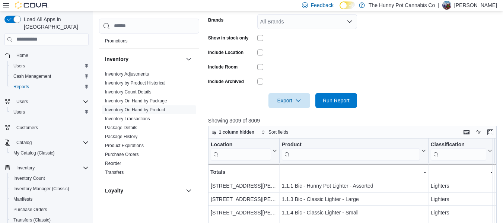
scroll to position [174, 0]
click at [282, 99] on span "Export" at bounding box center [289, 99] width 33 height 15
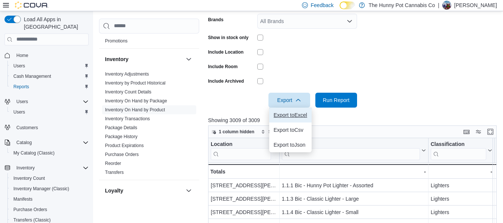
click at [285, 110] on button "Export to Excel" at bounding box center [290, 115] width 42 height 15
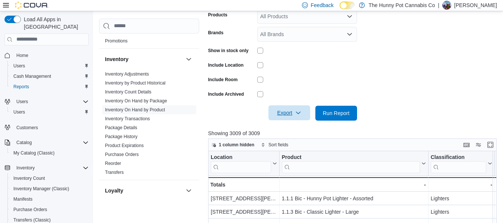
scroll to position [162, 0]
click at [284, 109] on span "Export" at bounding box center [289, 112] width 33 height 15
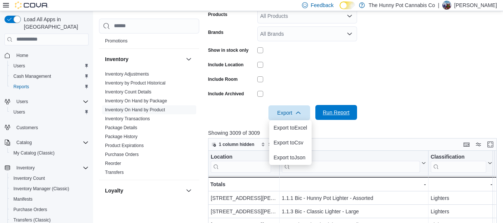
click at [347, 108] on span "Run Report" at bounding box center [336, 112] width 33 height 15
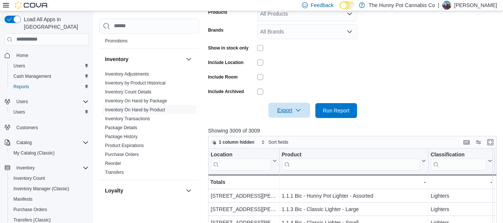
scroll to position [164, 0]
click at [287, 110] on span "Export" at bounding box center [289, 109] width 33 height 15
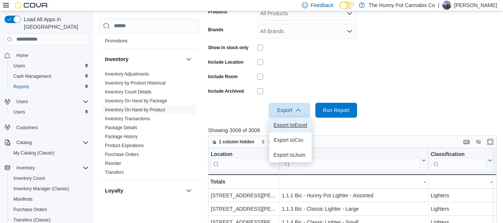
click at [288, 125] on span "Export to Excel" at bounding box center [291, 125] width 34 height 6
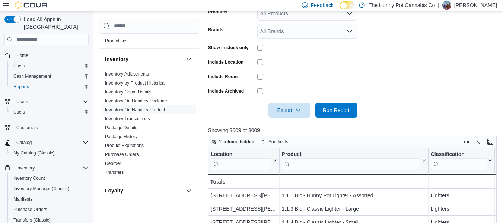
click at [471, 42] on form "Locations 101 James Snow Pkwy Classifications All Classifications Products All …" at bounding box center [354, 39] width 292 height 157
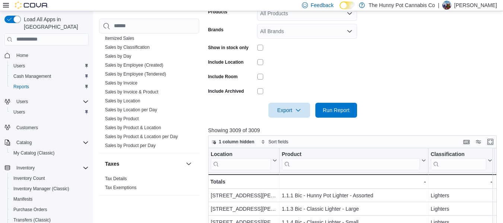
scroll to position [407, 0]
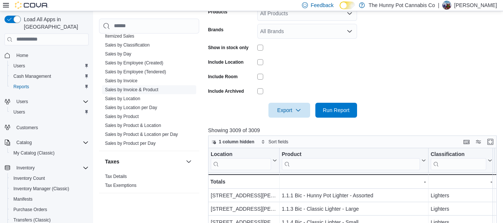
click at [150, 88] on link "Sales by Invoice & Product" at bounding box center [131, 89] width 53 height 5
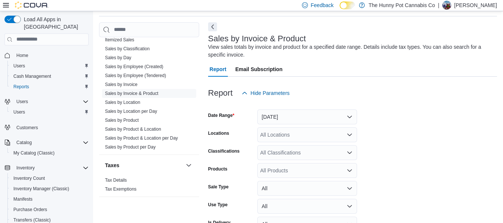
scroll to position [81, 0]
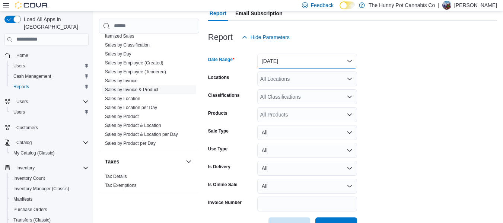
click at [294, 66] on button "Yesterday" at bounding box center [307, 61] width 100 height 15
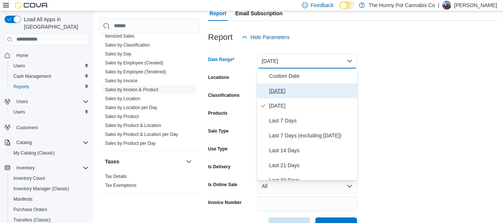
click at [282, 86] on span "Today" at bounding box center [311, 90] width 85 height 9
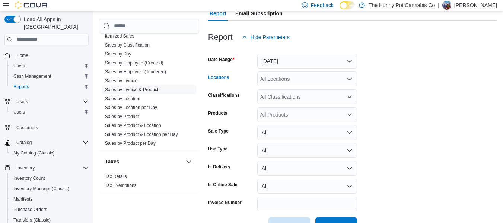
click at [286, 80] on div "All Locations" at bounding box center [307, 79] width 100 height 15
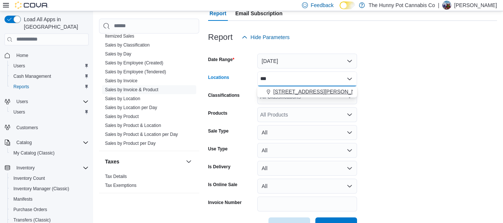
type input "***"
click at [290, 87] on button "101 James Snow Pkwy" at bounding box center [307, 91] width 100 height 11
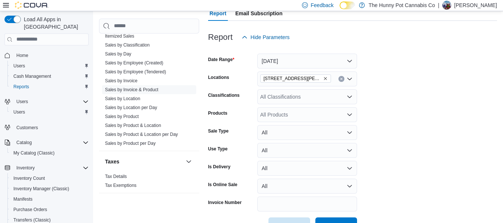
click at [402, 62] on form "Date Range Today Locations 101 James Snow Pkwy Classifications All Classificati…" at bounding box center [352, 139] width 289 height 188
click at [288, 113] on div "All Products" at bounding box center [307, 114] width 100 height 15
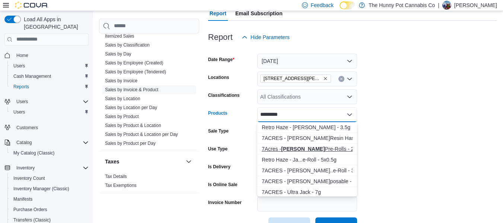
type input "*********"
click at [312, 152] on div "7Acres - Jack Haze Pre-Rolls - 2x0.5g" at bounding box center [307, 148] width 91 height 7
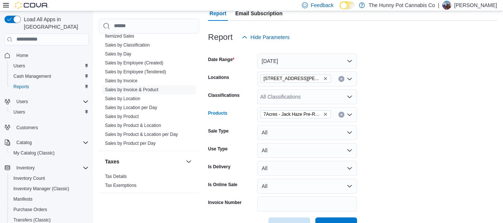
scroll to position [105, 0]
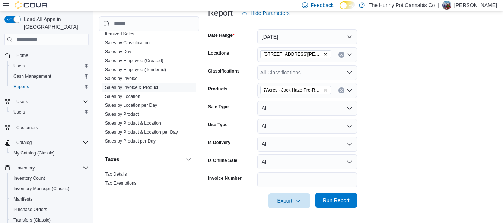
click at [344, 200] on span "Run Report" at bounding box center [336, 200] width 27 height 7
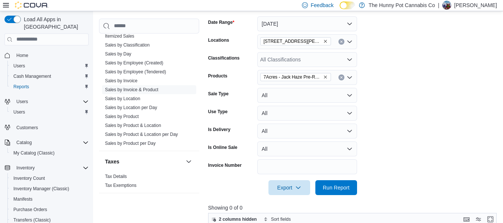
scroll to position [112, 0]
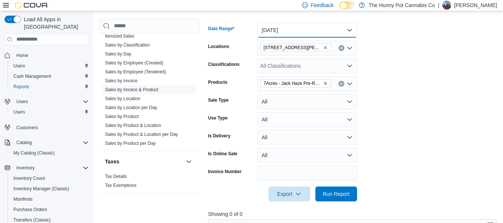
click at [320, 32] on button "Today" at bounding box center [307, 30] width 100 height 15
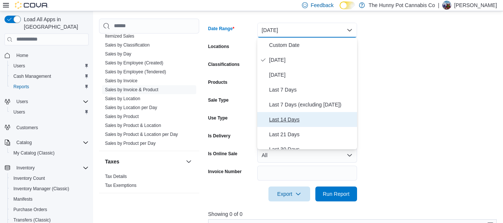
click at [289, 116] on span "Last 14 Days" at bounding box center [311, 119] width 85 height 9
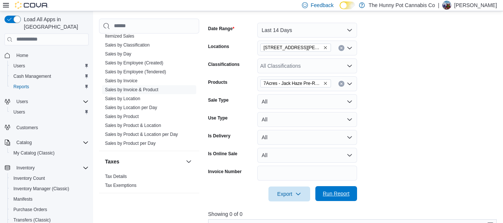
click at [347, 198] on span "Run Report" at bounding box center [336, 193] width 33 height 15
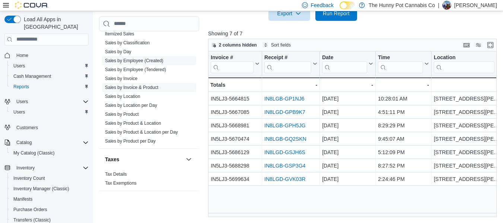
click at [138, 61] on link "Sales by Employee (Created)" at bounding box center [134, 60] width 59 height 5
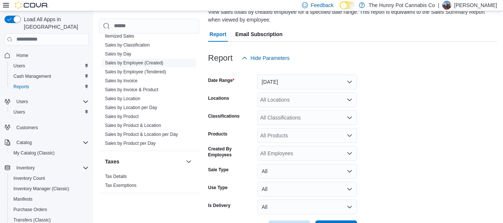
scroll to position [25, 0]
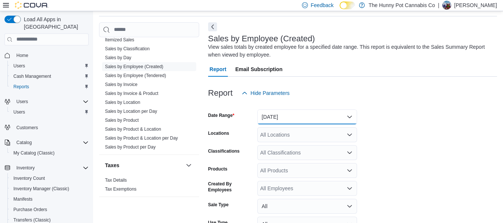
click at [293, 121] on button "Yesterday" at bounding box center [307, 117] width 100 height 15
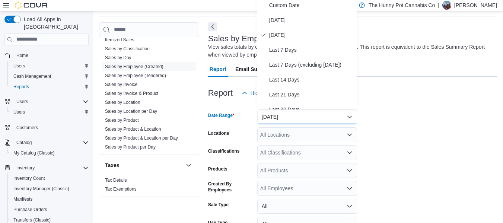
scroll to position [23, 0]
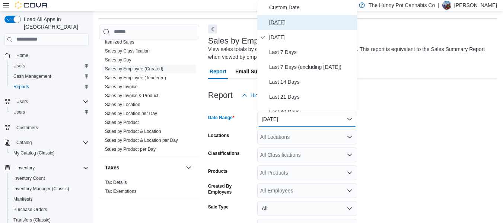
click at [272, 25] on span "Today" at bounding box center [311, 22] width 85 height 9
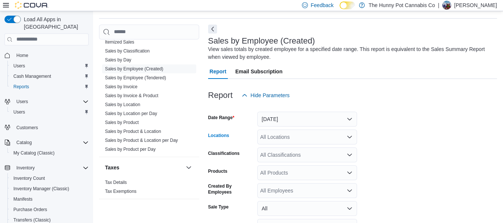
click at [279, 132] on div "All Locations" at bounding box center [307, 137] width 100 height 15
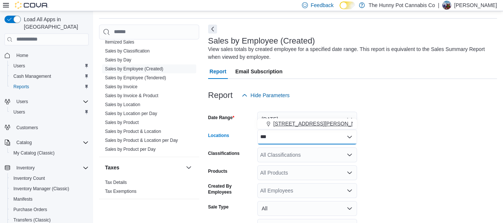
type input "***"
click at [281, 123] on span "101 James Snow Pkwy" at bounding box center [321, 123] width 95 height 7
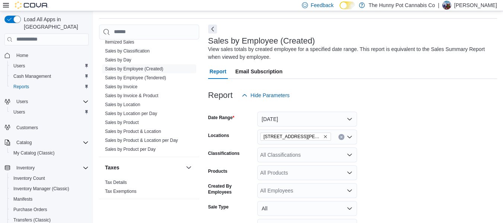
click at [418, 163] on form "Date Range Today Locations 101 James Snow Pkwy Classifications All Classificati…" at bounding box center [352, 188] width 289 height 170
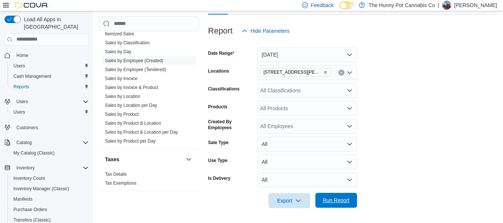
click at [338, 199] on span "Run Report" at bounding box center [336, 200] width 27 height 7
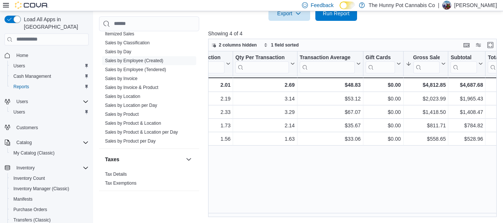
scroll to position [0, 238]
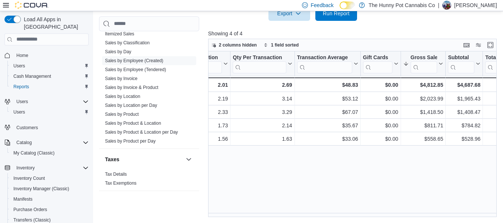
click at [399, 156] on div "Created Employee Click to view column header actions Invoices Sold Click to vie…" at bounding box center [354, 134] width 292 height 166
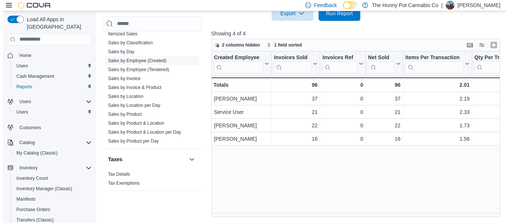
scroll to position [0, 0]
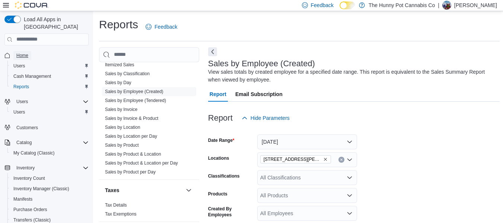
click at [19, 53] on span "Home" at bounding box center [22, 56] width 12 height 6
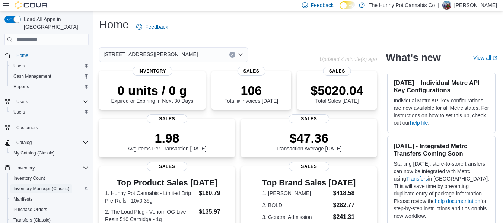
click at [38, 186] on span "Inventory Manager (Classic)" at bounding box center [41, 189] width 56 height 6
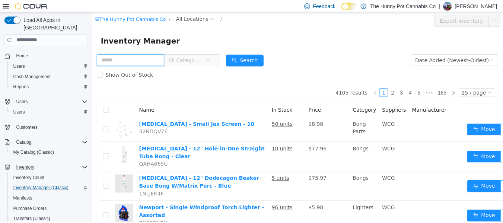
scroll to position [86, 0]
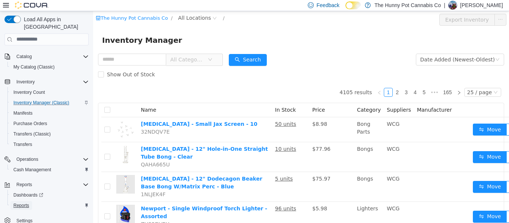
click at [31, 201] on link "Reports" at bounding box center [21, 205] width 22 height 9
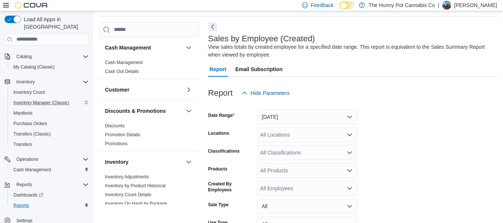
scroll to position [87, 0]
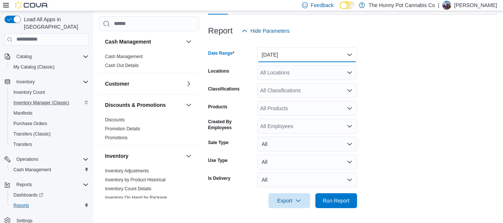
click at [294, 58] on button "Yesterday" at bounding box center [307, 54] width 100 height 15
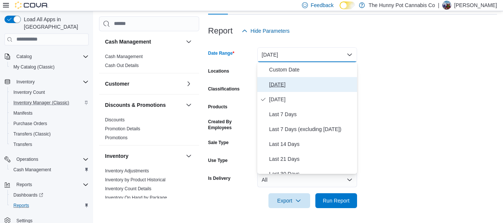
click at [278, 84] on span "Today" at bounding box center [311, 84] width 85 height 9
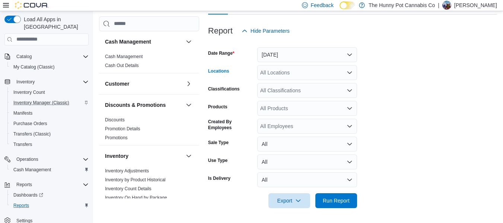
click at [288, 70] on div "All Locations" at bounding box center [307, 72] width 100 height 15
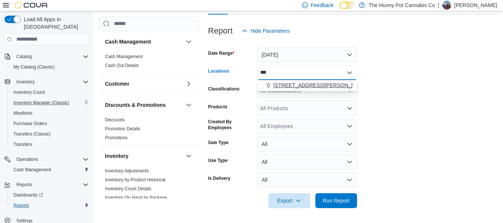
type input "***"
click at [297, 80] on button "101 James Snow Pkwy" at bounding box center [307, 85] width 100 height 11
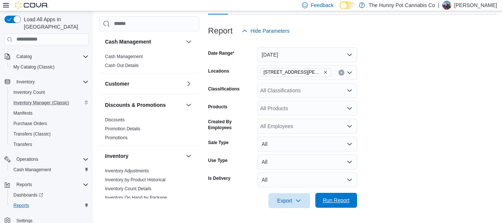
click at [338, 201] on span "Run Report" at bounding box center [336, 200] width 27 height 7
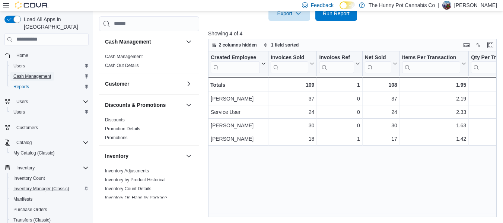
click at [31, 73] on span "Cash Management" at bounding box center [32, 76] width 38 height 6
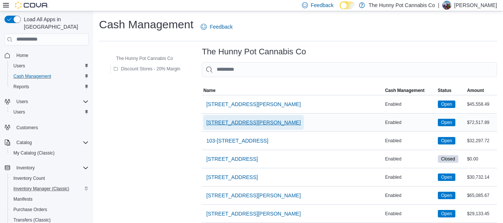
click at [250, 119] on span "101 James Snow Pkwy" at bounding box center [253, 122] width 95 height 7
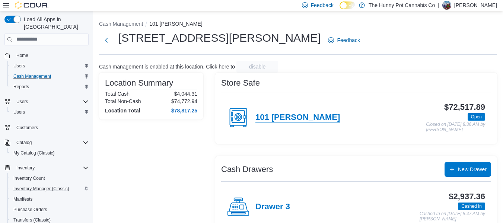
click at [283, 118] on h4 "101 James" at bounding box center [298, 118] width 85 height 10
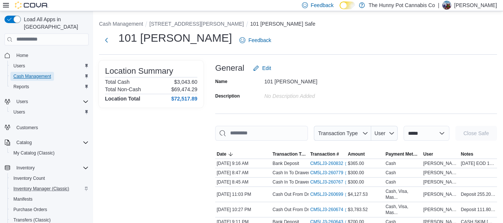
click at [30, 73] on span "Cash Management" at bounding box center [32, 76] width 38 height 6
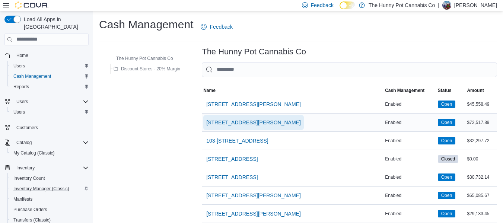
click at [246, 119] on span "101 James Snow Pkwy" at bounding box center [253, 122] width 95 height 7
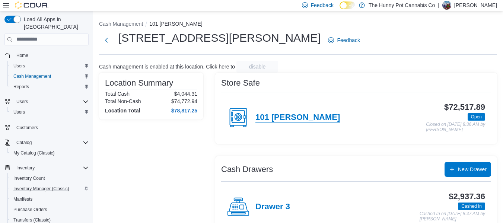
click at [288, 118] on h4 "101 James" at bounding box center [298, 118] width 85 height 10
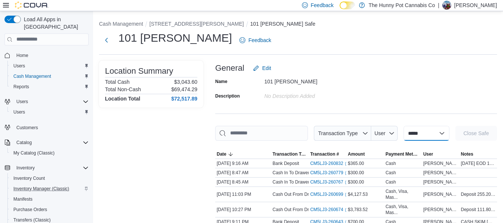
click at [433, 135] on select "**********" at bounding box center [427, 133] width 46 height 15
select select "**********"
click at [404, 126] on select "**********" at bounding box center [427, 133] width 46 height 15
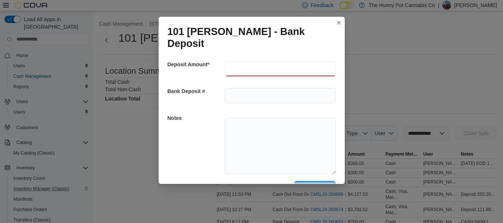
click at [247, 61] on input "number" at bounding box center [280, 68] width 111 height 15
type input "***"
click at [236, 127] on textarea at bounding box center [280, 146] width 111 height 56
type textarea "*"
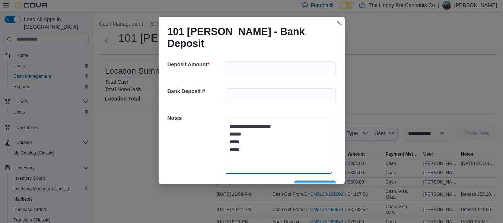
type textarea "**********"
click at [309, 184] on span "Save" at bounding box center [315, 187] width 12 height 7
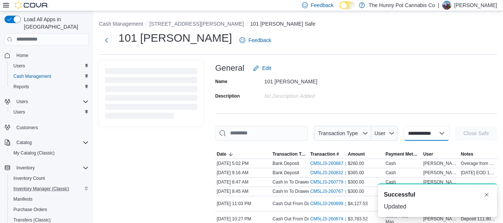
select select
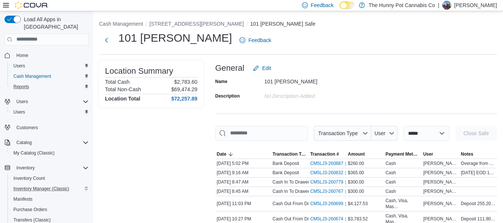
click at [33, 82] on div "Reports" at bounding box center [49, 86] width 78 height 9
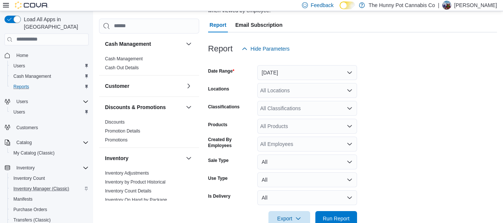
scroll to position [70, 0]
click at [294, 69] on button "Yesterday" at bounding box center [307, 72] width 100 height 15
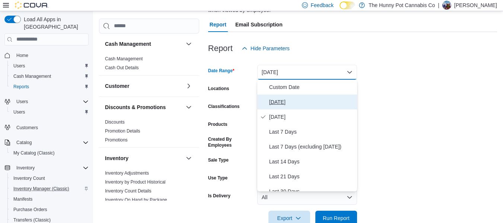
click at [274, 109] on button "Today" at bounding box center [307, 102] width 100 height 15
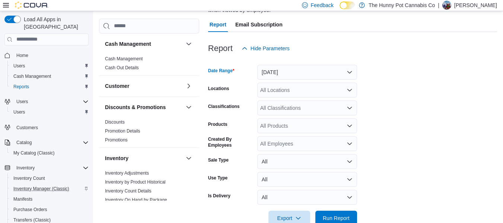
click at [282, 95] on div "All Locations" at bounding box center [307, 90] width 100 height 15
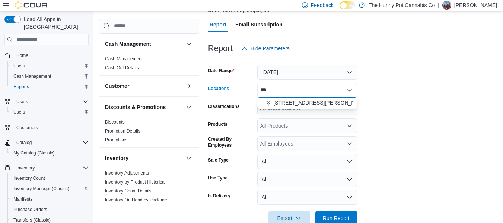
type input "***"
click at [284, 101] on span "101 James Snow Pkwy" at bounding box center [321, 102] width 95 height 7
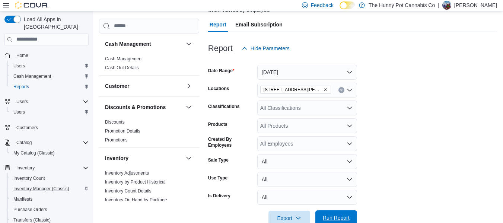
click at [341, 220] on span "Run Report" at bounding box center [336, 217] width 27 height 7
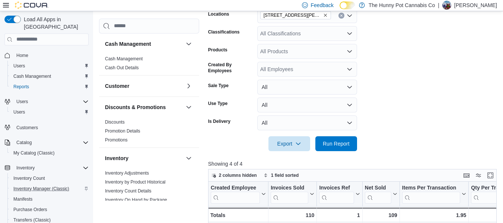
scroll to position [134, 0]
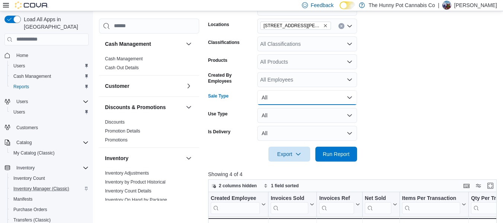
click at [288, 94] on button "All" at bounding box center [307, 97] width 100 height 15
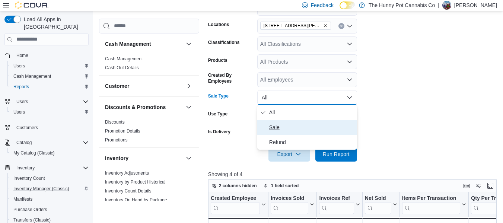
click at [281, 127] on span "Sale" at bounding box center [311, 127] width 85 height 9
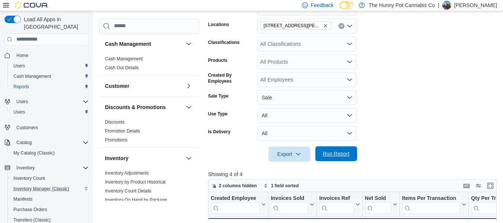
click at [328, 152] on span "Run Report" at bounding box center [336, 153] width 27 height 7
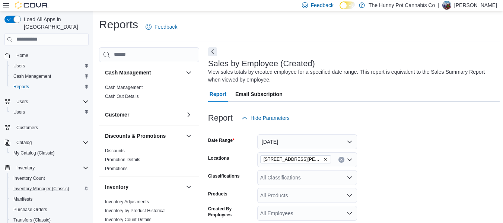
scroll to position [37, 0]
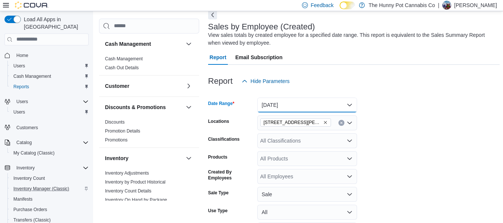
click at [315, 109] on button "Today" at bounding box center [307, 105] width 100 height 15
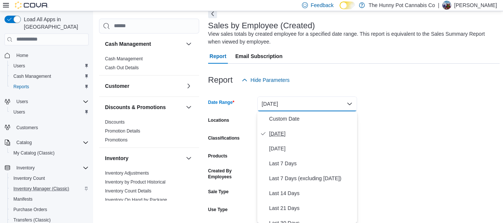
scroll to position [112, 0]
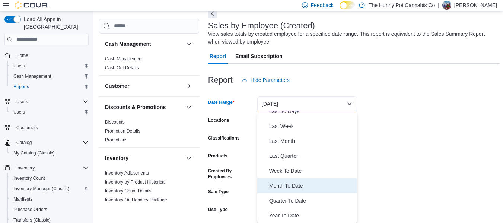
click at [280, 183] on span "Month To Date" at bounding box center [311, 185] width 85 height 9
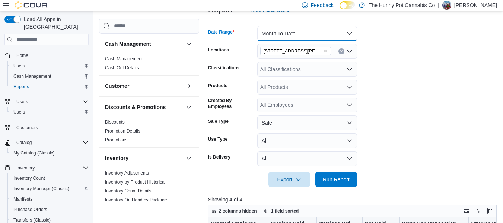
scroll to position [109, 0]
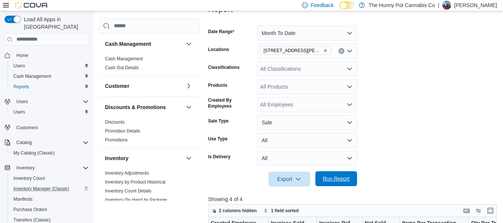
click at [326, 179] on span "Run Report" at bounding box center [336, 178] width 27 height 7
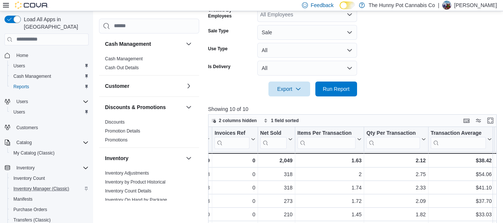
scroll to position [126, 0]
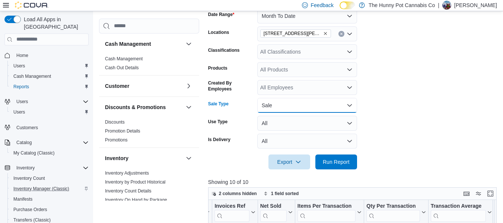
click at [310, 107] on button "Sale" at bounding box center [307, 105] width 100 height 15
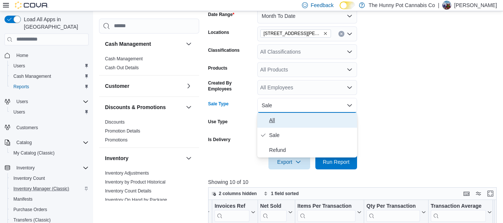
click at [281, 121] on span "All" at bounding box center [311, 120] width 85 height 9
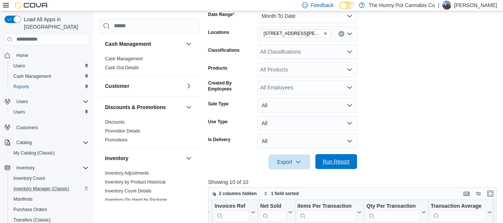
click at [335, 164] on span "Run Report" at bounding box center [336, 161] width 27 height 7
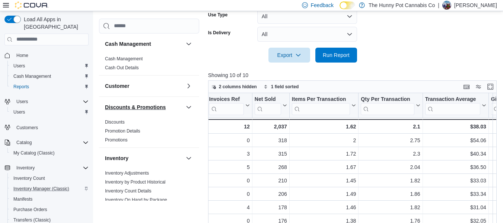
scroll to position [85, 0]
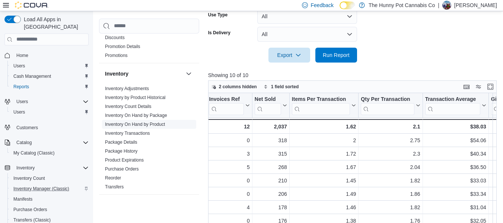
click at [154, 123] on link "Inventory On Hand by Product" at bounding box center [135, 124] width 60 height 5
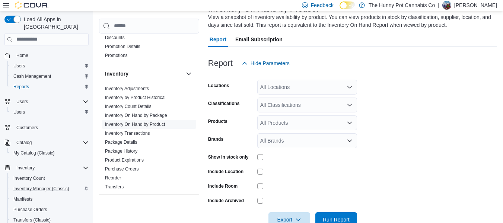
scroll to position [25, 0]
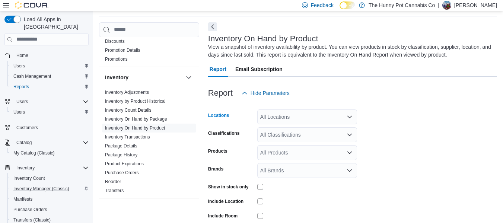
click at [271, 119] on div "All Locations" at bounding box center [307, 117] width 100 height 15
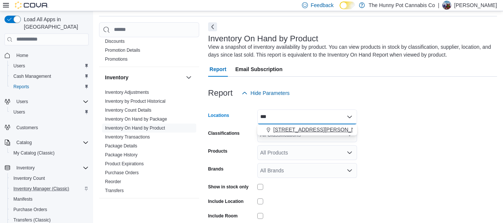
type input "***"
click at [279, 126] on span "101 James Snow Pkwy" at bounding box center [321, 129] width 95 height 7
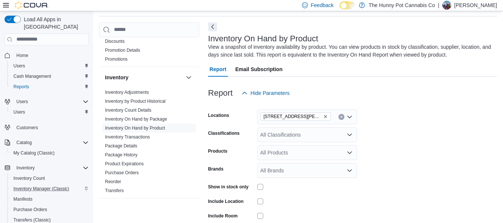
click at [436, 113] on form "Locations 101 James Snow Pkwy Classifications All Classifications Products All …" at bounding box center [352, 179] width 289 height 157
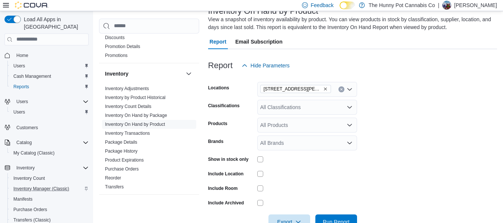
scroll to position [74, 0]
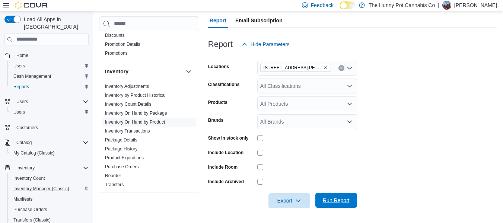
click at [326, 196] on span "Run Report" at bounding box center [336, 200] width 33 height 15
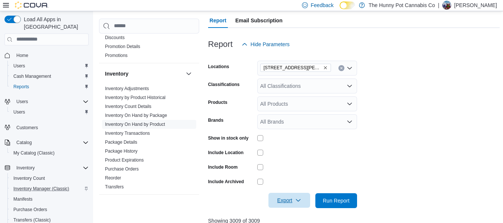
click at [287, 203] on span "Export" at bounding box center [289, 200] width 33 height 15
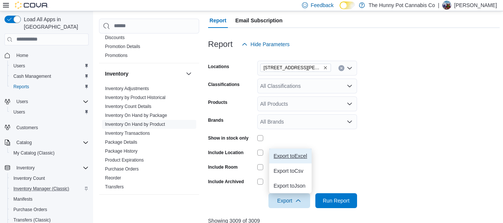
click at [299, 161] on button "Export to Excel" at bounding box center [290, 156] width 42 height 15
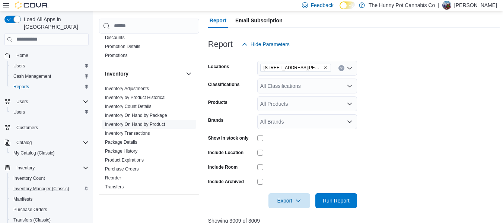
click at [489, 54] on div at bounding box center [354, 56] width 292 height 9
drag, startPoint x: 34, startPoint y: 63, endPoint x: 38, endPoint y: 70, distance: 7.7
click at [38, 70] on div "Users Cash Management Reports" at bounding box center [49, 76] width 84 height 31
click at [38, 73] on span "Cash Management" at bounding box center [32, 76] width 38 height 6
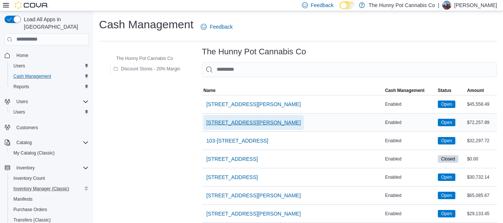
click at [246, 119] on span "101 James Snow Pkwy" at bounding box center [253, 122] width 95 height 7
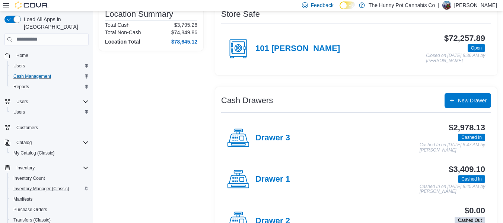
scroll to position [69, 0]
click at [269, 139] on h4 "Drawer 3" at bounding box center [273, 138] width 35 height 10
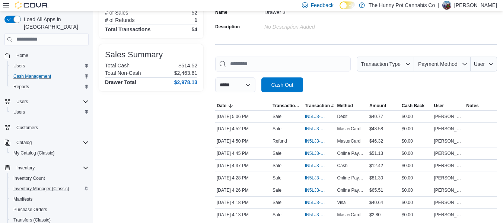
scroll to position [114, 0]
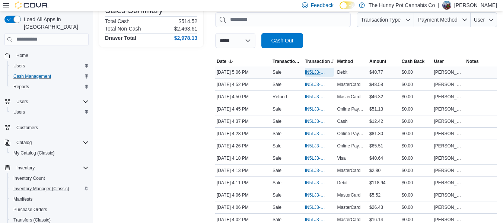
click at [317, 70] on span "IN5LJ3-5751495" at bounding box center [316, 72] width 22 height 6
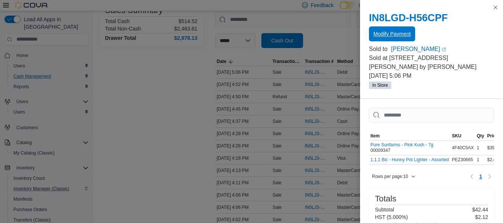
click at [404, 31] on span "Modify Payment" at bounding box center [392, 33] width 37 height 15
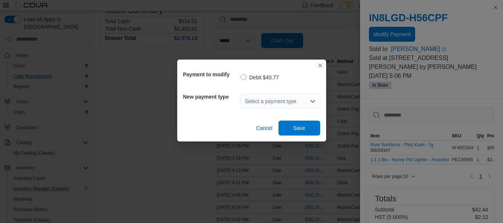
click at [262, 106] on div "Select a payment type" at bounding box center [281, 101] width 80 height 15
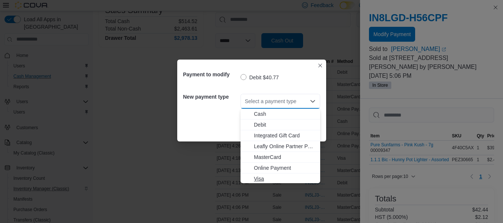
click at [262, 179] on span "Visa" at bounding box center [285, 178] width 62 height 7
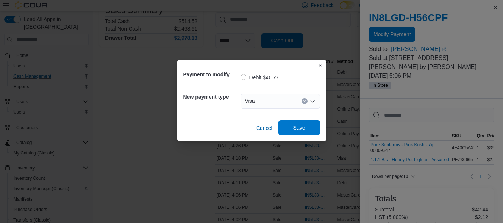
click at [298, 126] on span "Save" at bounding box center [300, 127] width 12 height 7
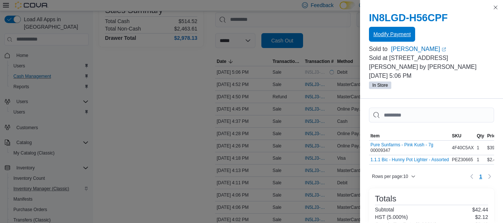
scroll to position [0, 0]
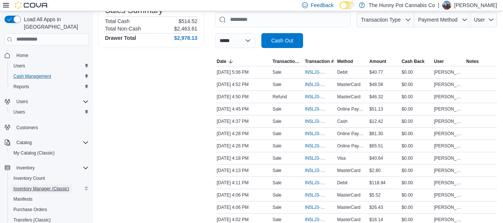
click at [45, 184] on span "Inventory Manager (Classic)" at bounding box center [41, 188] width 56 height 9
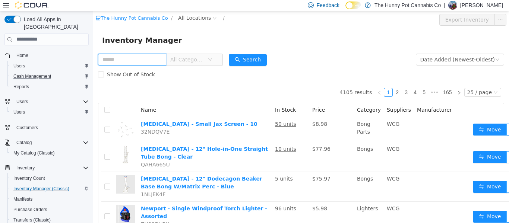
scroll to position [86, 0]
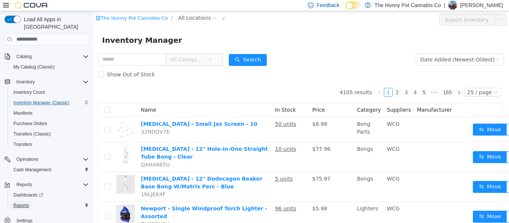
click at [17, 203] on span "Reports" at bounding box center [21, 206] width 16 height 6
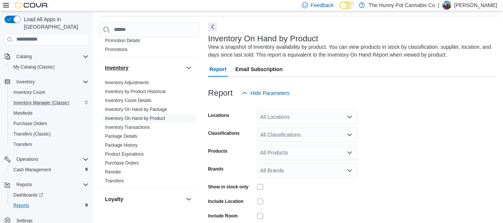
scroll to position [94, 0]
click at [128, 146] on link "Package History" at bounding box center [121, 145] width 32 height 5
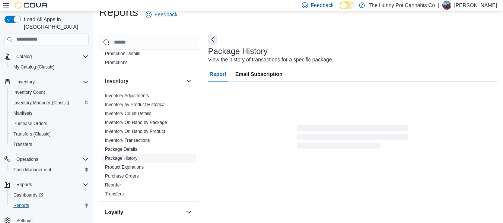
scroll to position [12, 0]
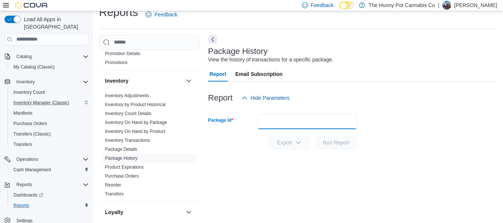
click at [281, 118] on input "Package Id" at bounding box center [307, 121] width 100 height 15
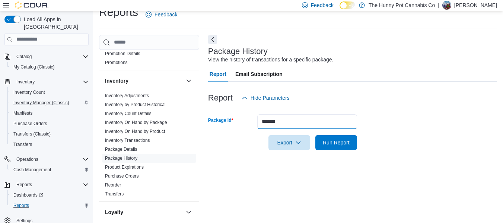
type input "*******"
click at [316, 135] on button "Run Report" at bounding box center [337, 142] width 42 height 15
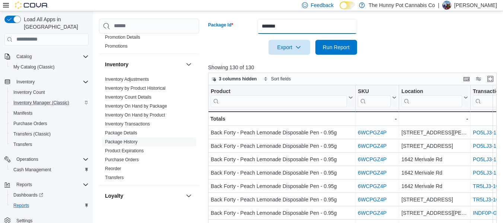
scroll to position [110, 0]
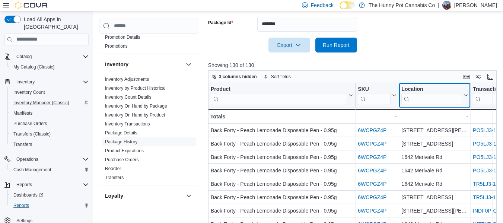
click at [421, 99] on input "search" at bounding box center [432, 99] width 61 height 12
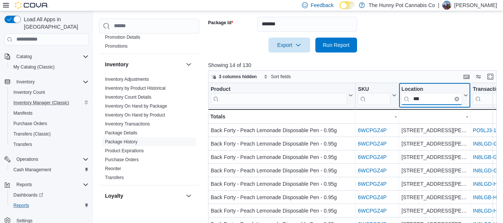
type input "***"
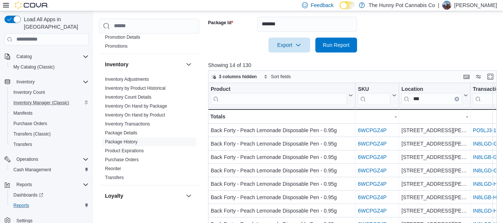
click at [442, 46] on form "Package Id ******* Export Run Report" at bounding box center [354, 30] width 292 height 45
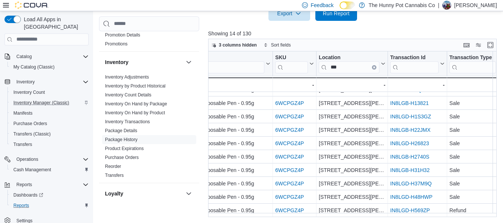
scroll to position [0, 83]
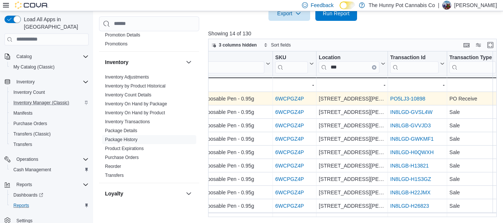
click at [406, 97] on link "PO5LJ3-10898" at bounding box center [408, 99] width 35 height 6
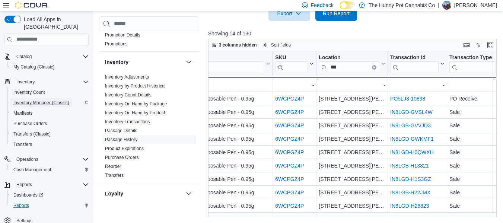
click at [54, 100] on span "Inventory Manager (Classic)" at bounding box center [41, 103] width 56 height 6
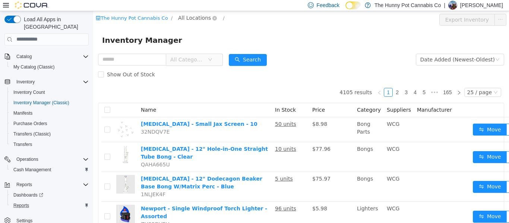
click at [179, 21] on span "All Locations" at bounding box center [194, 17] width 33 height 8
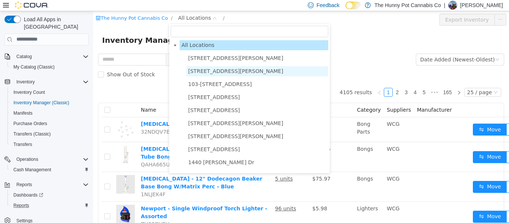
click at [196, 69] on span "101 James Snow Pkwy" at bounding box center [235, 71] width 95 height 6
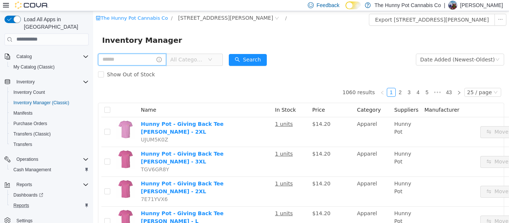
click at [129, 58] on input "text" at bounding box center [132, 59] width 68 height 12
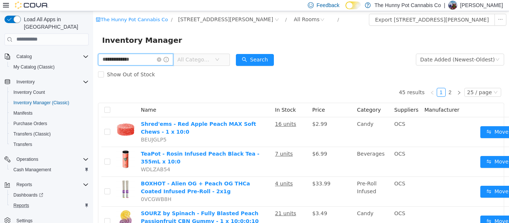
click at [118, 59] on input "**********" at bounding box center [135, 59] width 75 height 12
type input "**********"
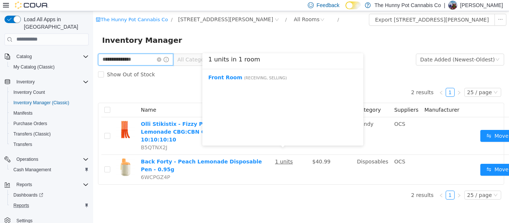
scroll to position [140, 0]
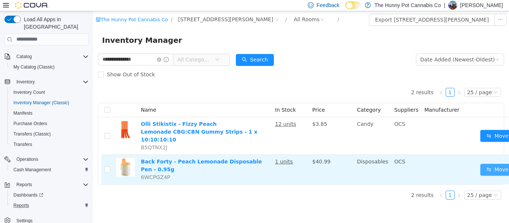
click at [492, 164] on button "Move" at bounding box center [497, 170] width 34 height 12
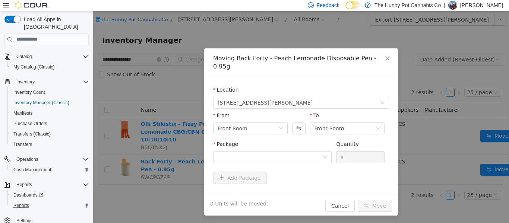
click at [339, 126] on div "To Front Room" at bounding box center [347, 124] width 75 height 26
click at [339, 123] on div "Front Room" at bounding box center [330, 128] width 30 height 11
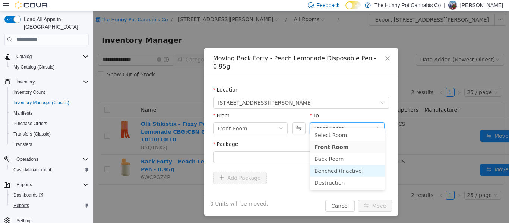
click at [337, 171] on li "Benched (Inactive)" at bounding box center [347, 171] width 75 height 12
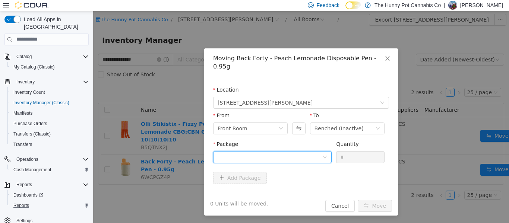
click at [283, 151] on div at bounding box center [270, 156] width 105 height 11
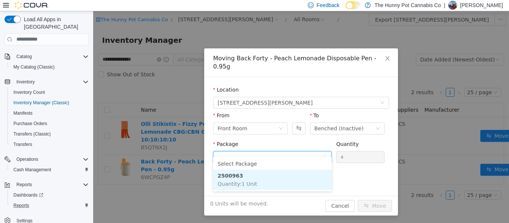
click at [265, 182] on li "2500963 Quantity : 1 Unit" at bounding box center [272, 180] width 119 height 20
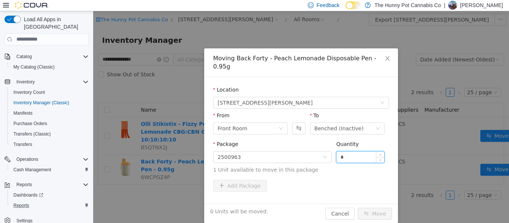
click at [347, 151] on input "*" at bounding box center [360, 156] width 48 height 11
type input "*"
click at [372, 208] on button "Move" at bounding box center [375, 214] width 34 height 12
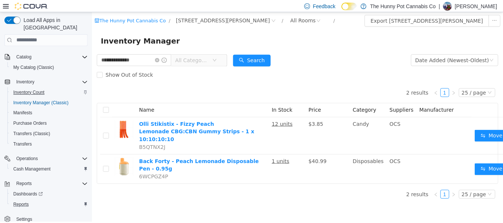
scroll to position [0, 0]
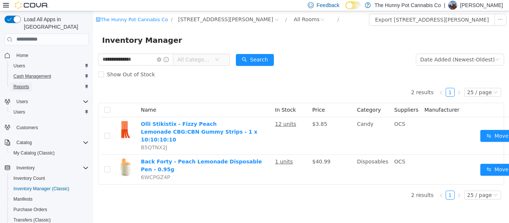
click at [23, 84] on span "Reports" at bounding box center [21, 87] width 16 height 6
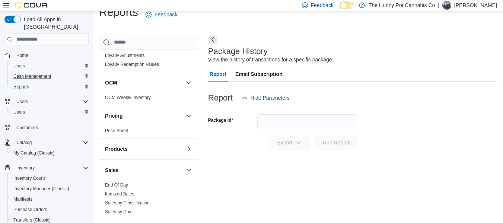
scroll to position [266, 0]
click at [168, 148] on button "Products" at bounding box center [144, 148] width 78 height 7
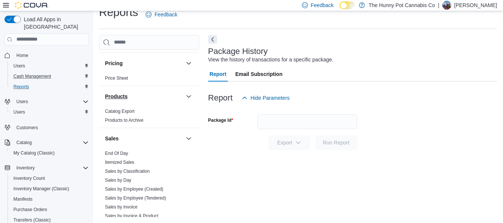
scroll to position [314, 0]
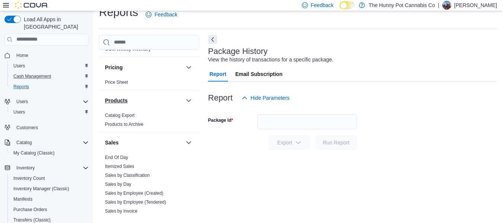
click at [157, 102] on button "Products" at bounding box center [144, 100] width 78 height 7
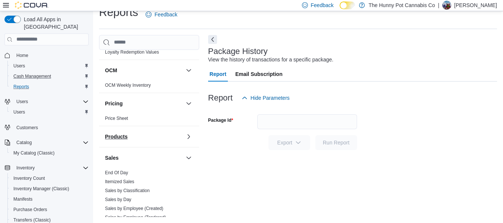
scroll to position [407, 0]
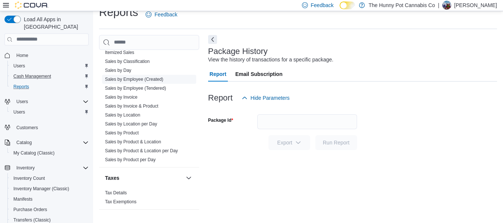
click at [156, 78] on link "Sales by Employee (Created)" at bounding box center [134, 79] width 59 height 5
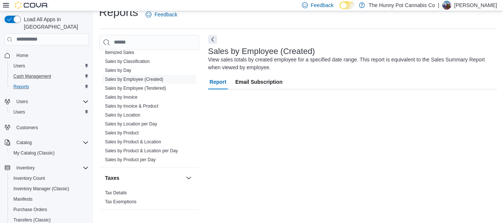
scroll to position [25, 0]
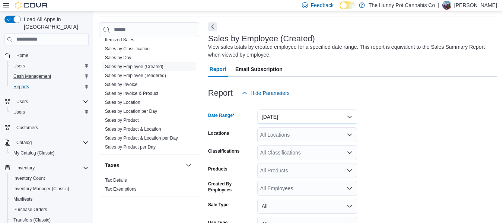
click at [298, 114] on button "Yesterday" at bounding box center [307, 117] width 100 height 15
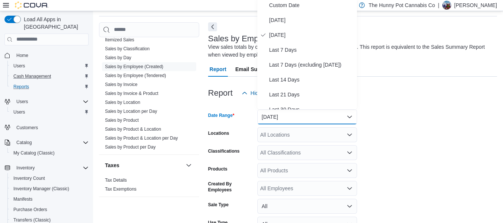
scroll to position [23, 0]
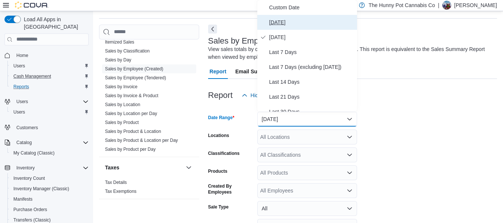
click at [284, 20] on span "Today" at bounding box center [311, 22] width 85 height 9
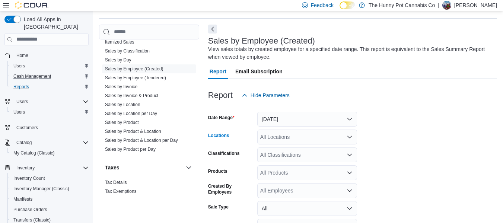
click at [287, 140] on div "All Locations" at bounding box center [307, 137] width 100 height 15
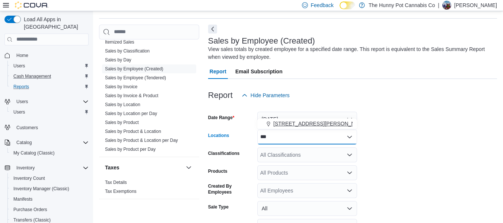
type input "***"
click at [287, 126] on span "101 James Snow Pkwy" at bounding box center [321, 123] width 95 height 7
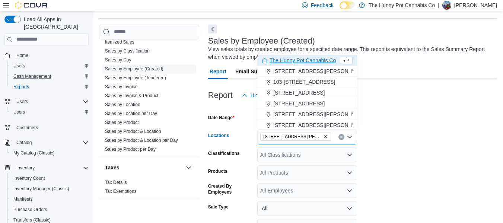
scroll to position [87, 0]
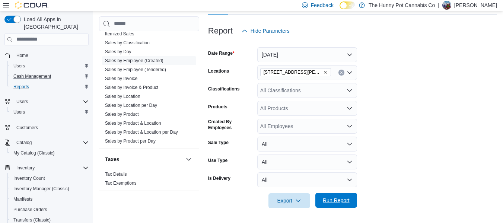
click at [335, 196] on span "Run Report" at bounding box center [336, 200] width 33 height 15
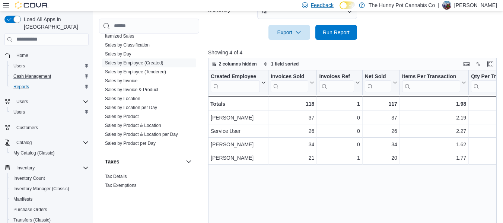
scroll to position [256, 0]
click at [339, 31] on span "Run Report" at bounding box center [336, 31] width 27 height 7
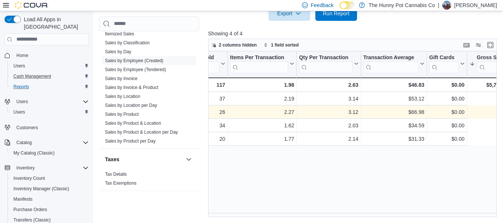
scroll to position [0, 0]
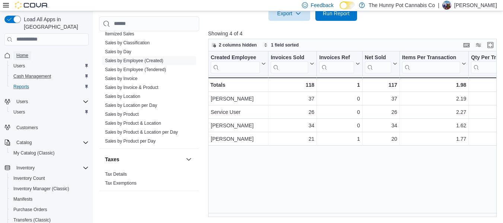
click at [27, 53] on span "Home" at bounding box center [22, 56] width 12 height 6
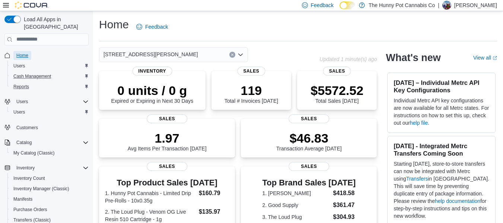
click at [28, 51] on link "Home" at bounding box center [22, 55] width 18 height 9
click at [20, 84] on span "Reports" at bounding box center [21, 87] width 16 height 6
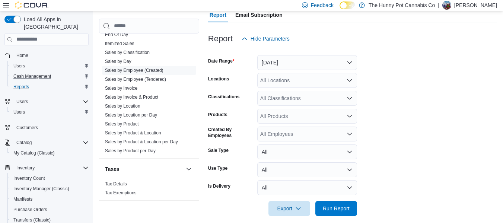
scroll to position [399, 0]
click at [131, 109] on link "Sales by Location" at bounding box center [122, 106] width 35 height 5
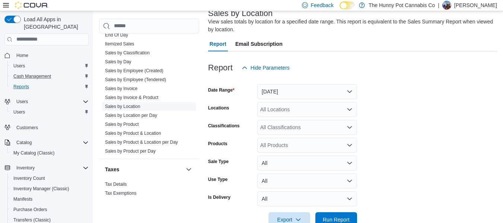
scroll to position [25, 0]
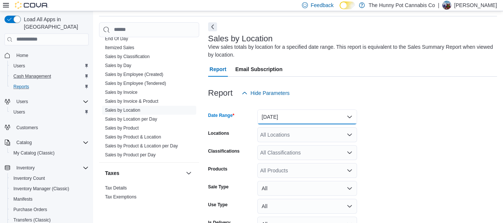
click at [292, 117] on button "Yesterday" at bounding box center [307, 117] width 100 height 15
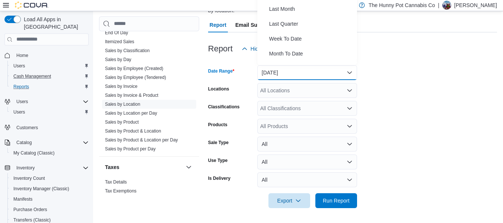
scroll to position [87, 0]
click at [294, 49] on span "Month To Date" at bounding box center [311, 52] width 85 height 9
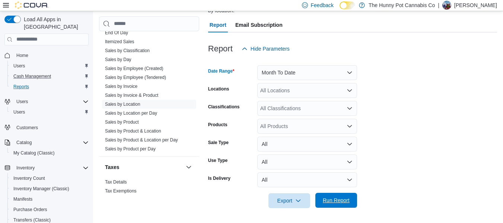
click at [345, 203] on span "Run Report" at bounding box center [336, 200] width 27 height 7
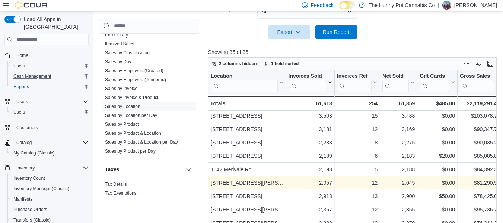
scroll to position [15, 0]
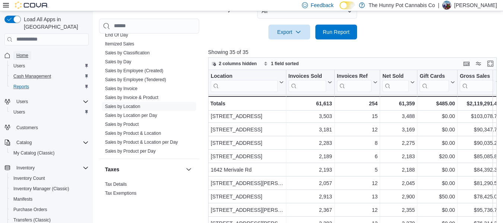
click at [31, 51] on link "Home" at bounding box center [22, 55] width 18 height 9
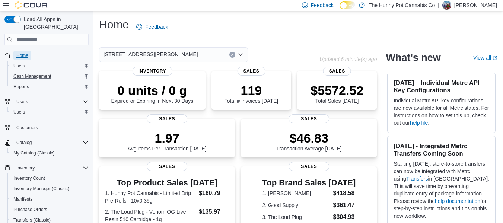
click at [22, 53] on span "Home" at bounding box center [22, 56] width 12 height 6
click at [31, 82] on link "Reports" at bounding box center [21, 86] width 22 height 9
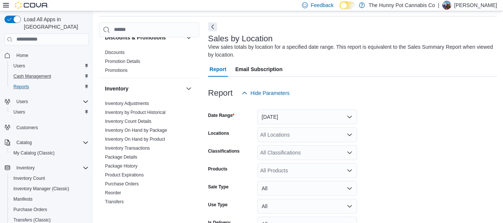
scroll to position [75, 0]
click at [149, 138] on link "Inventory On Hand by Product" at bounding box center [135, 138] width 60 height 5
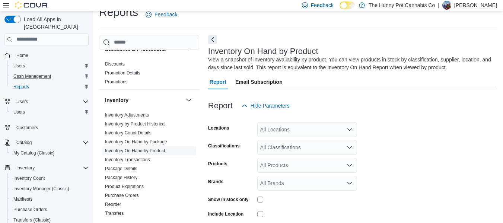
scroll to position [25, 0]
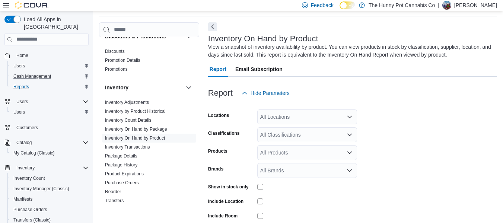
click at [294, 119] on div "All Locations" at bounding box center [307, 117] width 100 height 15
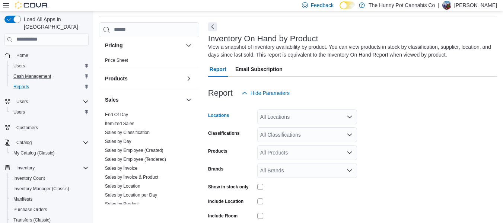
scroll to position [328, 0]
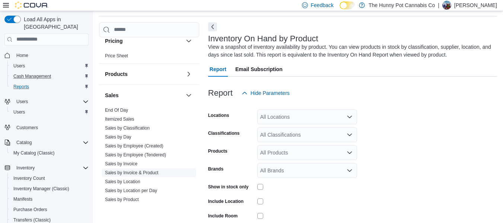
click at [145, 173] on link "Sales by Invoice & Product" at bounding box center [131, 172] width 53 height 5
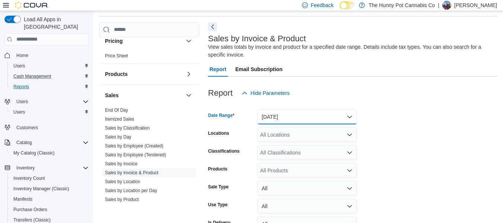
click at [284, 116] on button "Yesterday" at bounding box center [307, 117] width 100 height 15
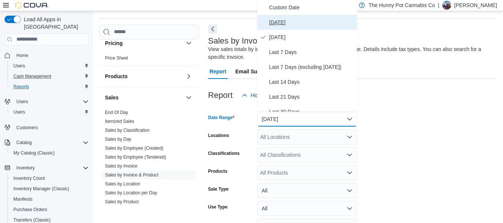
click at [282, 25] on span "Today" at bounding box center [311, 22] width 85 height 9
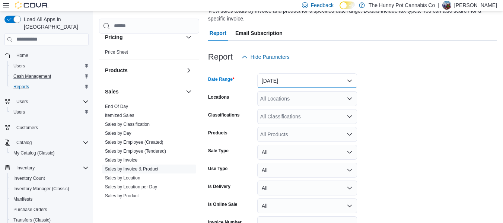
scroll to position [61, 0]
click at [298, 99] on div "All Locations" at bounding box center [307, 98] width 100 height 15
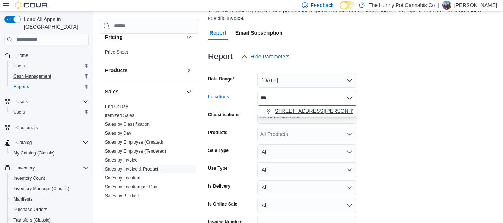
type input "***"
click at [305, 111] on span "101 James Snow Pkwy" at bounding box center [321, 110] width 95 height 7
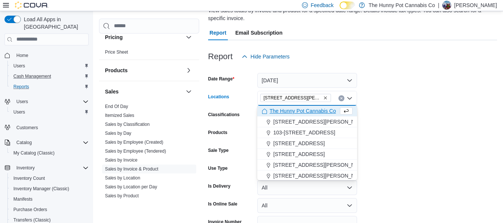
click at [411, 105] on form "Date Range Today Locations 101 James Snow Pkwy Combo box. Selected. 101 James S…" at bounding box center [352, 158] width 289 height 188
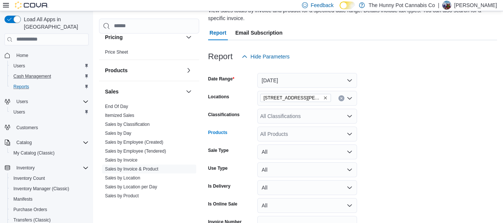
click at [287, 129] on div "All Products" at bounding box center [307, 134] width 100 height 15
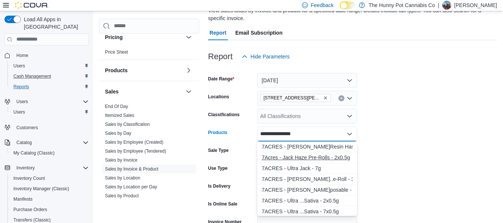
type input "**********"
click at [303, 155] on div "7Acres - Jack Haze Pre-Rolls - 2x0.5g" at bounding box center [307, 157] width 91 height 7
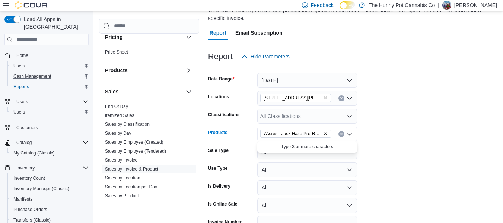
click at [384, 129] on form "Date Range Today Locations 101 James Snow Pkwy Classifications All Classificati…" at bounding box center [352, 158] width 289 height 188
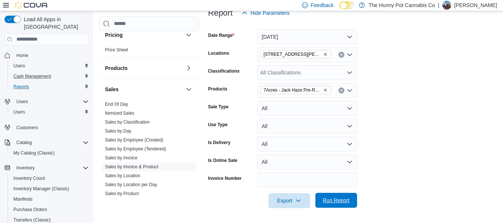
click at [341, 198] on span "Run Report" at bounding box center [336, 200] width 27 height 7
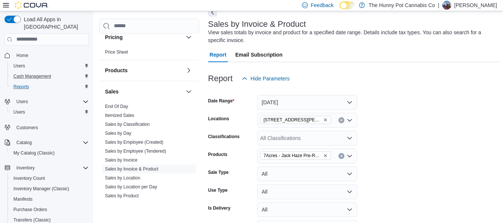
scroll to position [32, 0]
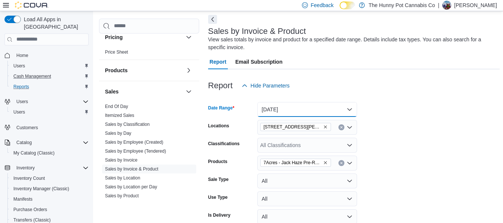
click at [315, 107] on button "Today" at bounding box center [307, 109] width 100 height 15
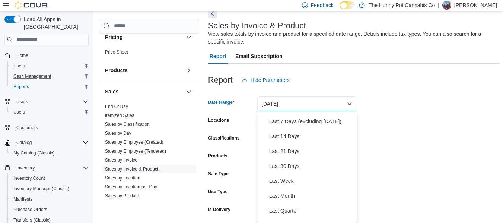
scroll to position [57, 0]
click at [292, 136] on span "Last 14 Days" at bounding box center [311, 136] width 85 height 9
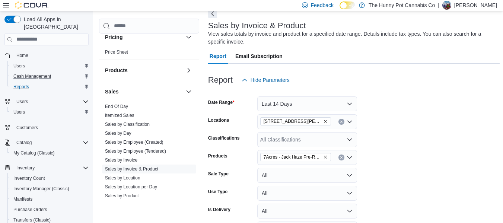
click at [413, 120] on form "Date Range Last 14 Days Locations 101 James Snow Pkwy Classifications All Class…" at bounding box center [354, 182] width 292 height 188
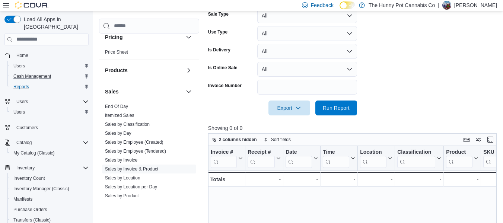
scroll to position [208, 0]
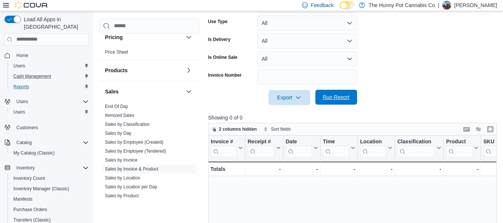
click at [344, 92] on span "Run Report" at bounding box center [336, 97] width 33 height 15
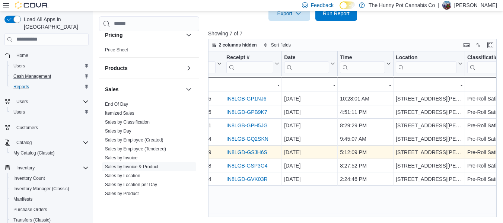
scroll to position [0, 36]
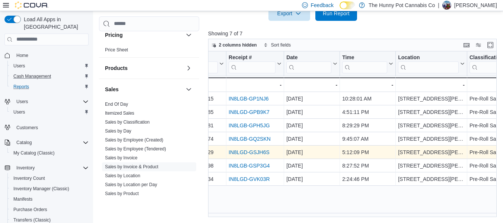
click at [259, 155] on link "IN8LGD-GSJH6S" at bounding box center [249, 152] width 41 height 6
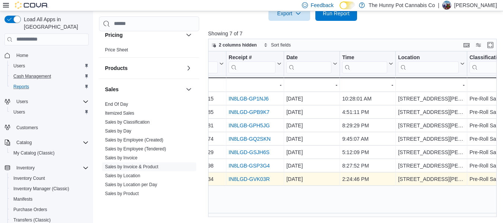
click at [260, 180] on link "IN8LGD-GVK03R" at bounding box center [249, 179] width 41 height 6
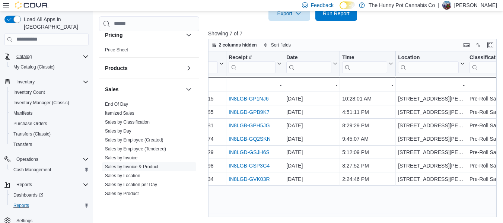
scroll to position [0, 0]
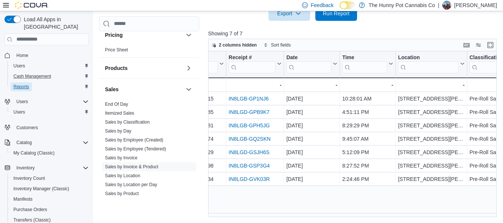
click at [22, 84] on span "Reports" at bounding box center [21, 87] width 16 height 6
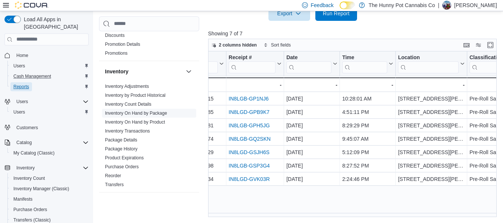
scroll to position [84, 0]
click at [152, 120] on link "Inventory On Hand by Product" at bounding box center [135, 122] width 60 height 5
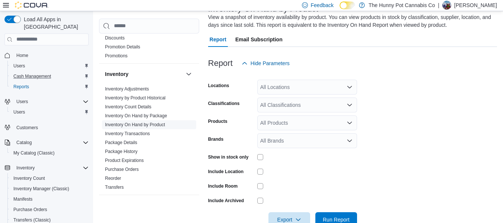
scroll to position [25, 0]
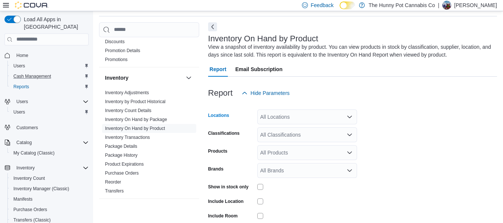
click at [298, 118] on div "All Locations" at bounding box center [307, 117] width 100 height 15
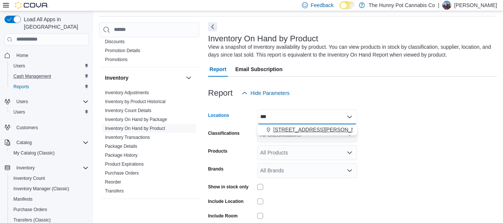
type input "***"
click at [303, 126] on span "101 James Snow Pkwy" at bounding box center [321, 129] width 95 height 7
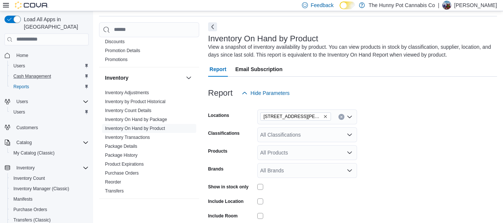
click at [433, 107] on div at bounding box center [352, 105] width 289 height 9
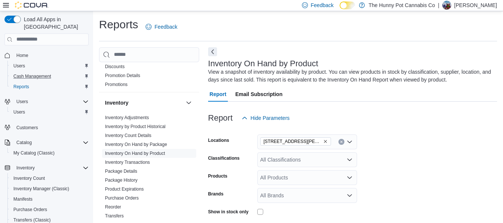
scroll to position [74, 0]
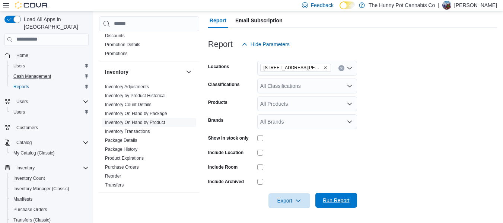
click at [328, 195] on span "Run Report" at bounding box center [336, 200] width 33 height 15
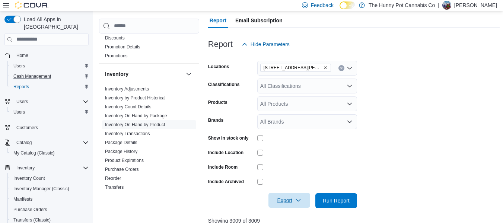
click at [287, 200] on span "Export" at bounding box center [289, 200] width 33 height 15
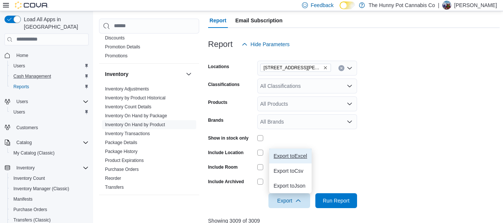
click at [301, 157] on span "Export to Excel" at bounding box center [291, 156] width 34 height 6
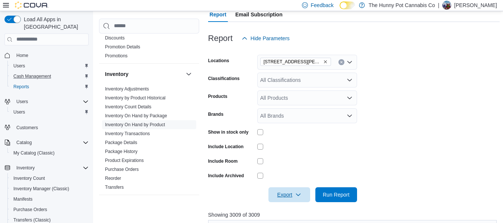
scroll to position [80, 0]
click at [289, 192] on span "Export" at bounding box center [289, 194] width 33 height 15
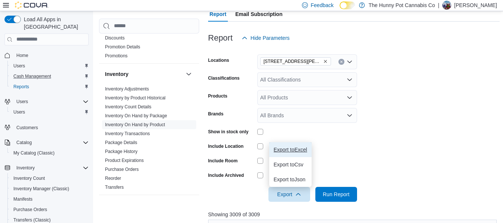
click at [299, 153] on button "Export to Excel" at bounding box center [290, 149] width 42 height 15
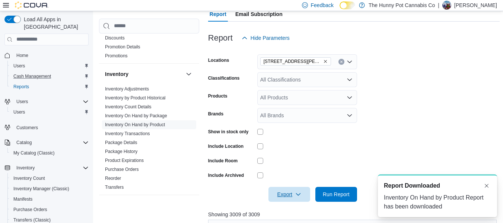
scroll to position [0, 0]
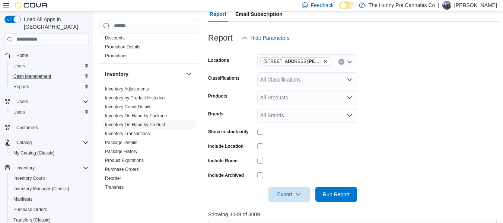
click at [471, 74] on form "Locations 101 James Snow Pkwy Classifications All Classifications Products All …" at bounding box center [354, 123] width 292 height 157
click at [26, 53] on span "Home" at bounding box center [22, 56] width 12 height 6
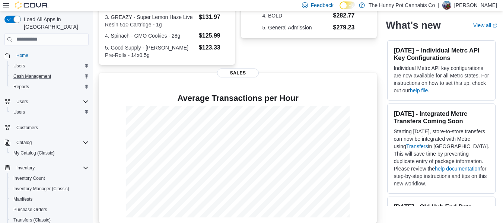
scroll to position [214, 0]
click at [20, 53] on span "Home" at bounding box center [22, 56] width 12 height 6
click at [17, 84] on button "Reports" at bounding box center [49, 87] width 84 height 10
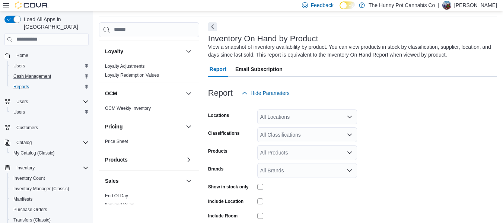
scroll to position [390, 0]
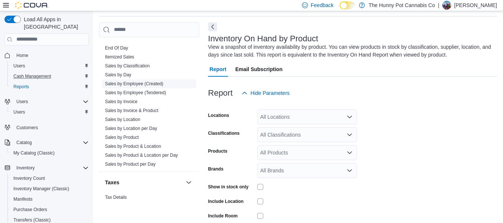
click at [164, 80] on span "Sales by Employee (Created)" at bounding box center [149, 83] width 94 height 9
click at [159, 83] on link "Sales by Employee (Created)" at bounding box center [134, 83] width 59 height 5
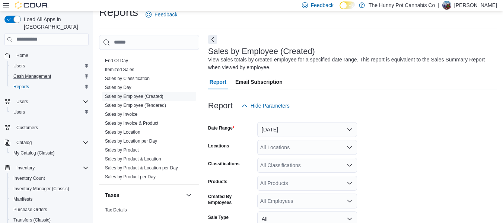
scroll to position [25, 0]
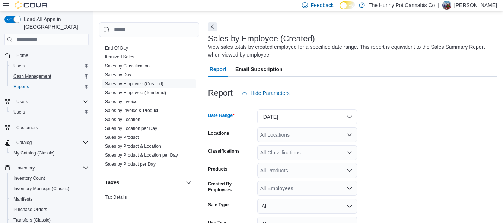
click at [296, 114] on button "Yesterday" at bounding box center [307, 117] width 100 height 15
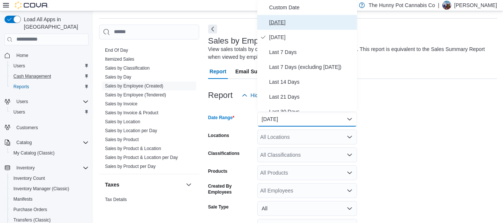
click at [280, 26] on span "Today" at bounding box center [311, 22] width 85 height 9
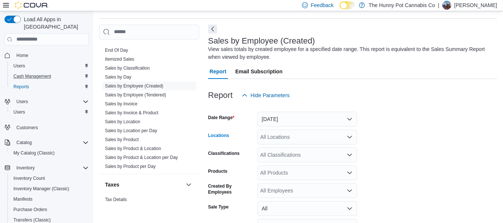
click at [295, 137] on div "All Locations" at bounding box center [307, 137] width 100 height 15
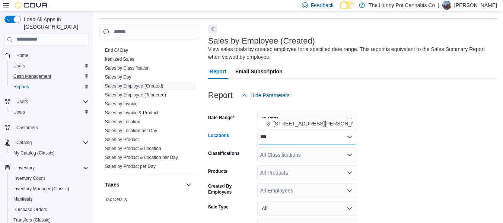
type input "***"
click at [295, 127] on span "101 James Snow Pkwy" at bounding box center [321, 123] width 95 height 7
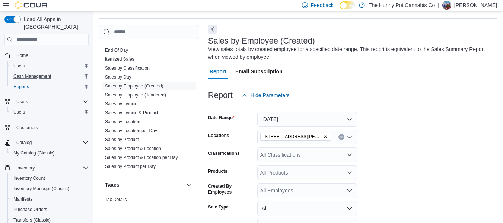
click at [419, 125] on form "Date Range Today Locations 101 James Snow Pkwy Classifications All Classificati…" at bounding box center [352, 188] width 289 height 170
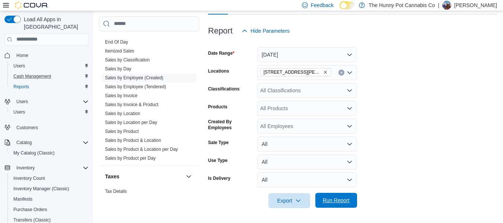
click at [344, 199] on span "Run Report" at bounding box center [336, 200] width 27 height 7
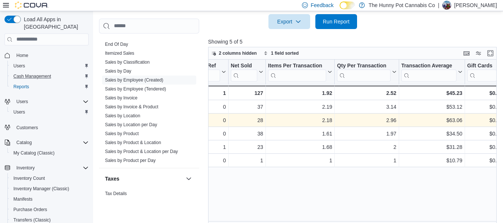
scroll to position [0, 135]
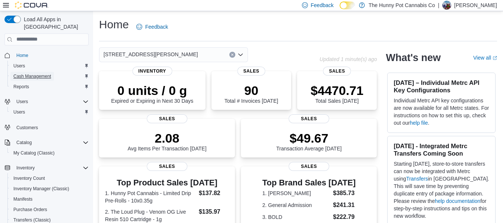
click at [31, 73] on span "Cash Management" at bounding box center [32, 76] width 38 height 6
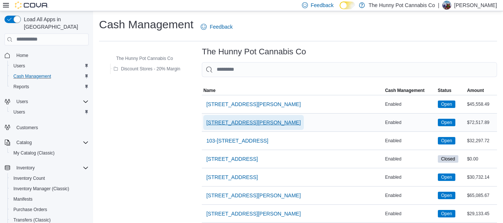
click at [230, 121] on span "[STREET_ADDRESS][PERSON_NAME]" at bounding box center [253, 122] width 95 height 7
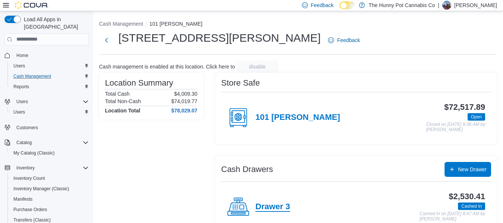
click at [279, 202] on h4 "Drawer 3" at bounding box center [273, 207] width 35 height 10
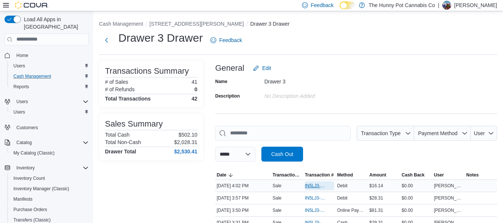
click at [317, 190] on span "IN5LJ3-5751019" at bounding box center [319, 185] width 29 height 9
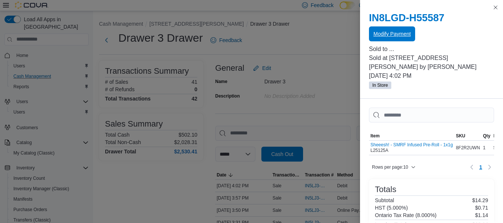
click at [389, 28] on span "Modify Payment" at bounding box center [392, 33] width 37 height 15
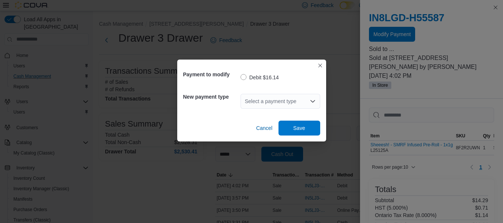
click at [280, 103] on div "Select a payment type" at bounding box center [281, 101] width 80 height 15
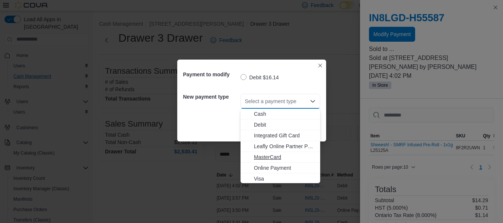
click at [261, 157] on span "MasterCard" at bounding box center [285, 157] width 62 height 7
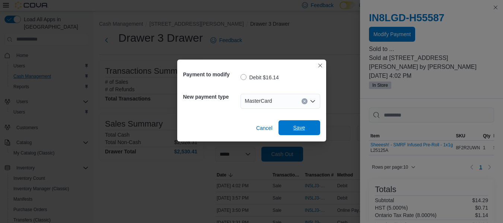
click at [288, 131] on span "Save" at bounding box center [299, 127] width 33 height 15
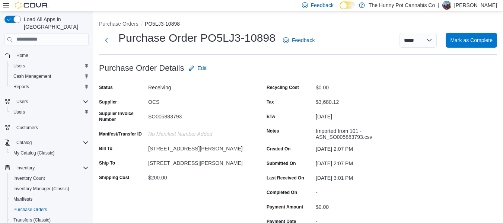
click at [169, 114] on div "SO005883793" at bounding box center [198, 115] width 100 height 9
copy div "SO005883793"
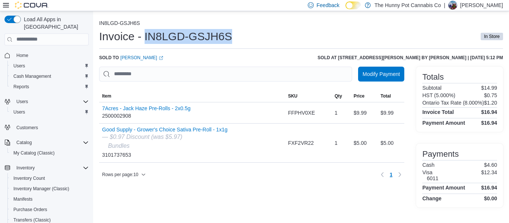
drag, startPoint x: 232, startPoint y: 37, endPoint x: 145, endPoint y: 37, distance: 87.2
click at [145, 37] on h1 "Invoice - IN8LGD-GSJH6S" at bounding box center [165, 36] width 133 height 15
copy h1 "IN8LGD-GSJH6S"
